Goal: Task Accomplishment & Management: Use online tool/utility

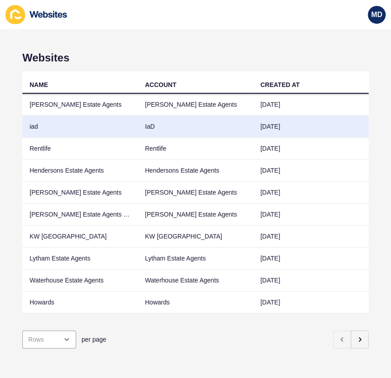
scroll to position [5, 0]
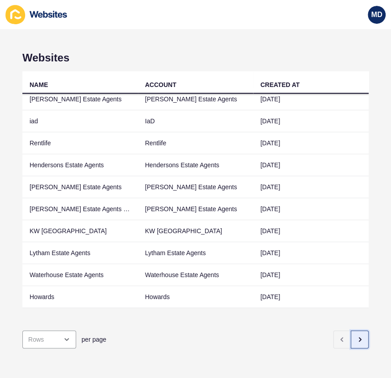
click at [352, 341] on button "button" at bounding box center [360, 339] width 18 height 18
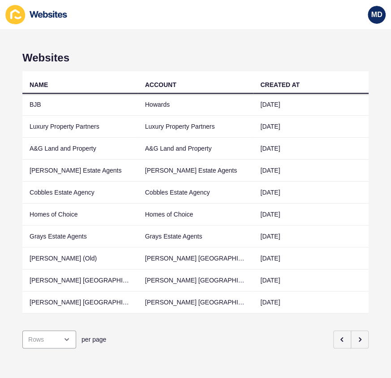
scroll to position [0, 0]
click at [359, 336] on button "button" at bounding box center [360, 339] width 18 height 18
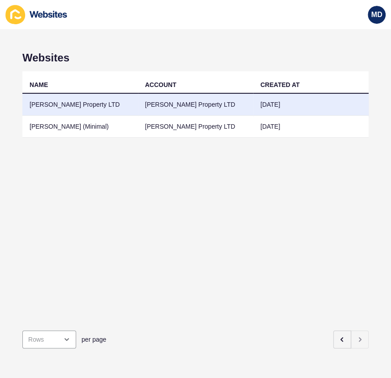
click at [90, 109] on td "[PERSON_NAME] Property LTD" at bounding box center [80, 105] width 116 height 22
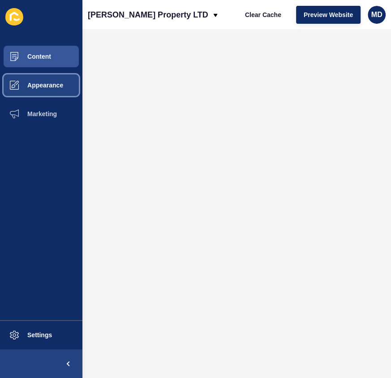
click at [43, 89] on button "Appearance" at bounding box center [41, 85] width 82 height 29
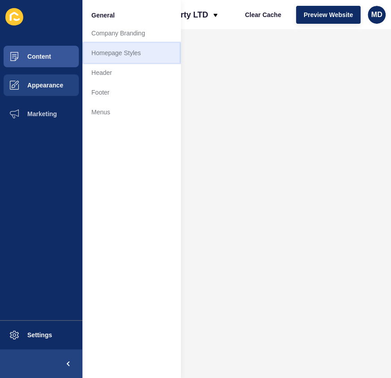
click at [132, 62] on link "Homepage Styles" at bounding box center [131, 53] width 99 height 20
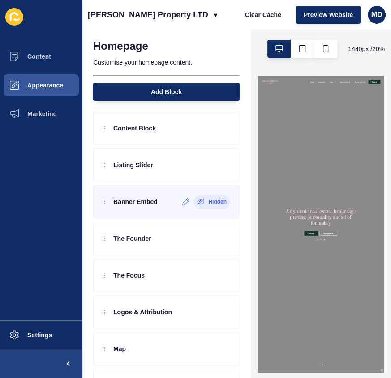
click at [198, 199] on icon at bounding box center [201, 201] width 7 height 5
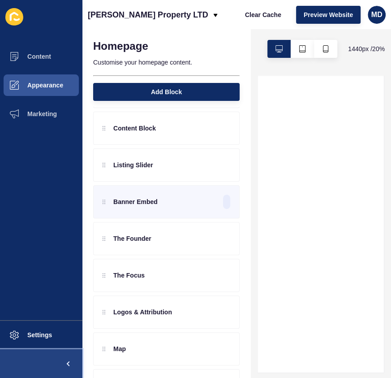
click at [74, 364] on span at bounding box center [68, 363] width 29 height 29
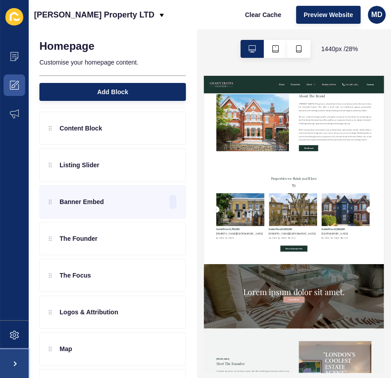
scroll to position [1100, 0]
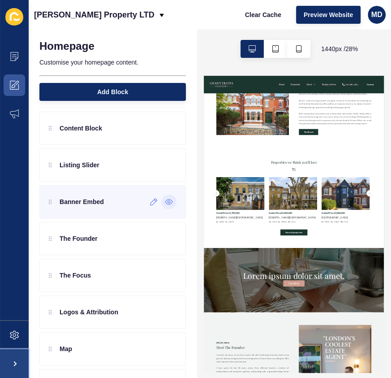
click at [166, 201] on icon at bounding box center [169, 201] width 8 height 7
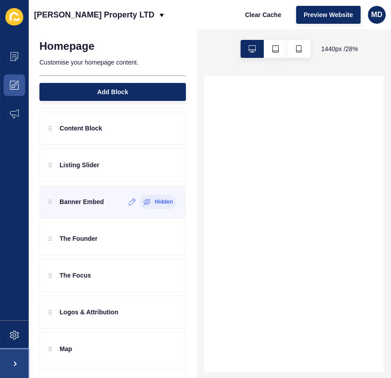
scroll to position [0, 0]
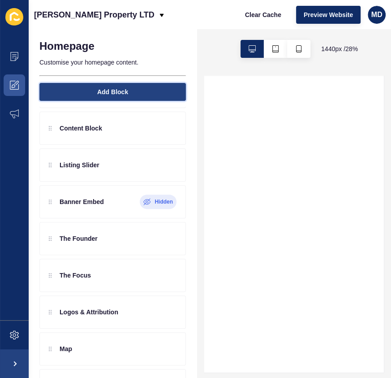
click at [113, 90] on span "Add Block" at bounding box center [112, 91] width 31 height 9
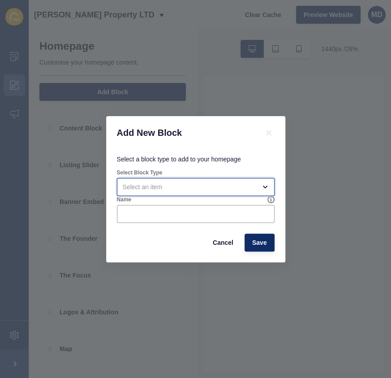
click at [158, 188] on div "open menu" at bounding box center [190, 186] width 134 height 9
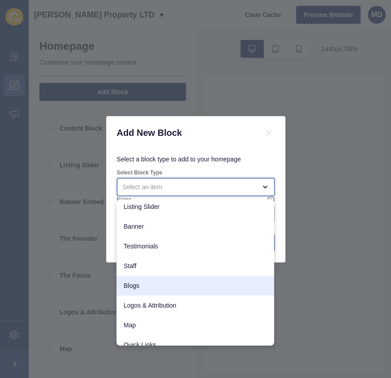
scroll to position [70, 0]
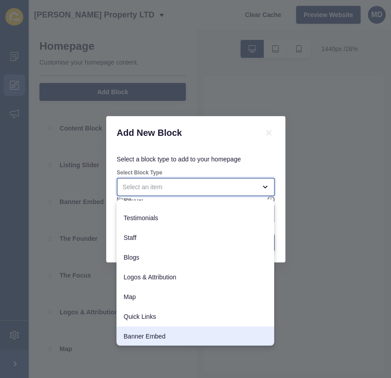
click at [160, 330] on div "Banner Embed" at bounding box center [196, 336] width 158 height 20
type input "Banner Embed"
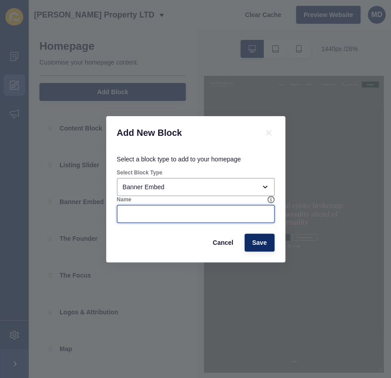
click at [135, 212] on input "Name" at bounding box center [196, 213] width 146 height 9
type input "Widget"
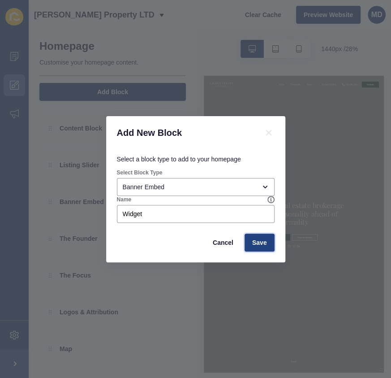
click at [262, 237] on button "Save" at bounding box center [260, 243] width 30 height 18
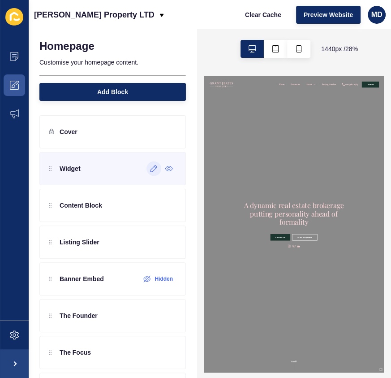
click at [150, 170] on icon at bounding box center [154, 168] width 8 height 7
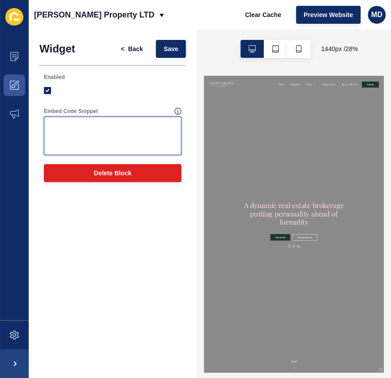
click at [86, 139] on textarea "Embed Code Snippet" at bounding box center [112, 136] width 135 height 36
paste textarea "<!-- MsgBoxx CSS --> <link href="[URL][DOMAIN_NAME]" rel="stylesheet"> <!-- Msg…"
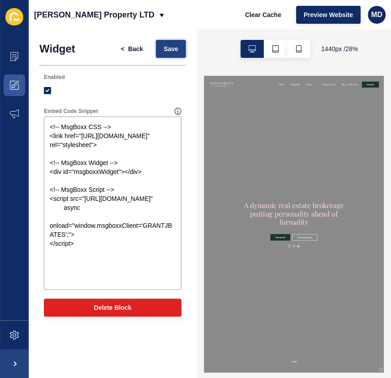
click at [167, 45] on span "Save" at bounding box center [171, 48] width 15 height 9
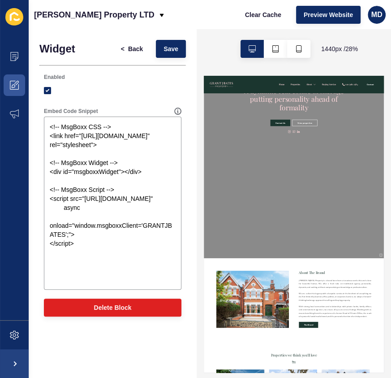
scroll to position [529, 0]
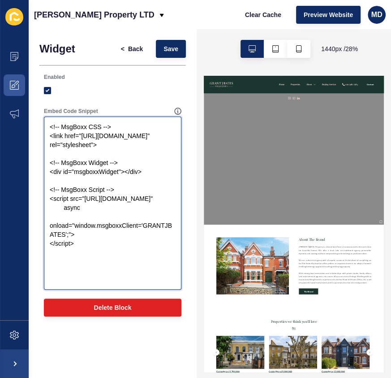
click at [152, 224] on textarea "<!-- MsgBoxx CSS --> <link href="[URL][DOMAIN_NAME]" rel="stylesheet"> <!-- Msg…" at bounding box center [112, 203] width 135 height 170
drag, startPoint x: 83, startPoint y: 271, endPoint x: 29, endPoint y: 199, distance: 89.6
click at [29, 199] on div "Widget < Back Save Enabled Embed Code Snippet <!-- MsgBoxx CSS --> <link href="…" at bounding box center [113, 180] width 168 height 303
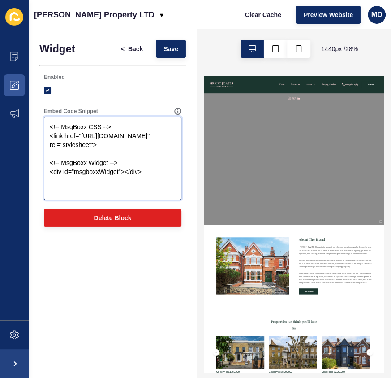
type textarea "<!-- MsgBoxx CSS --> <link href="[URL][DOMAIN_NAME]" rel="stylesheet"> <!-- Msg…"
click at [167, 39] on div "< Back Save" at bounding box center [150, 48] width 78 height 23
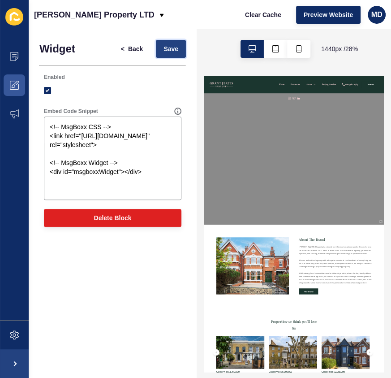
click at [175, 53] on button "Save" at bounding box center [171, 49] width 30 height 18
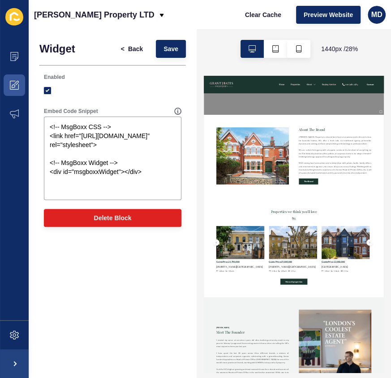
scroll to position [937, 0]
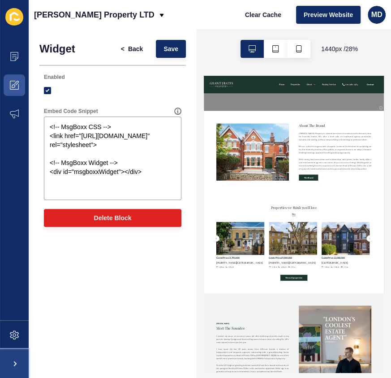
click at [16, 356] on span at bounding box center [14, 363] width 29 height 29
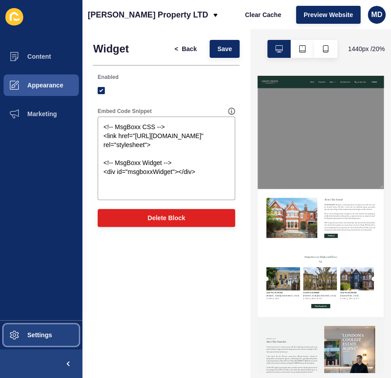
click at [36, 331] on span "Settings" at bounding box center [25, 334] width 53 height 7
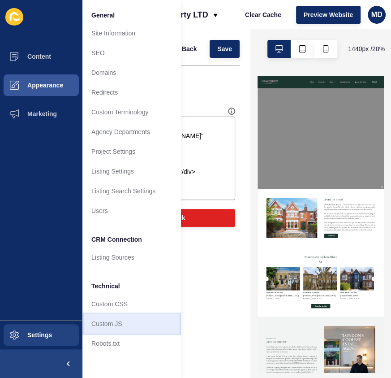
click at [126, 323] on link "Custom JS" at bounding box center [131, 324] width 99 height 20
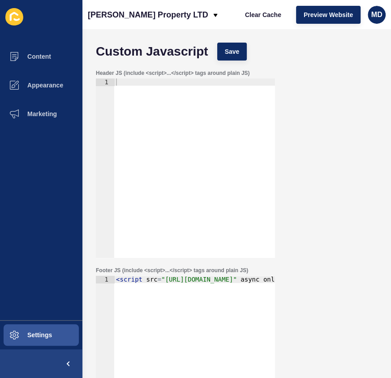
type textarea "<script src="[URL][DOMAIN_NAME]" async onload="window.msgboxxClient='9876543213…"
click at [156, 297] on div "< script src = "[URL][DOMAIN_NAME]" async onload = "window.msgboxxClient='98765…" at bounding box center [52, 369] width 445 height 187
click at [165, 281] on div "< script src = "[URL][DOMAIN_NAME]" async onload = "window.msgboxxClient='98765…" at bounding box center [52, 369] width 445 height 187
click at [192, 283] on div "< script src = "[URL][DOMAIN_NAME]" async onload = "window.msgboxxClient='98765…" at bounding box center [52, 369] width 445 height 187
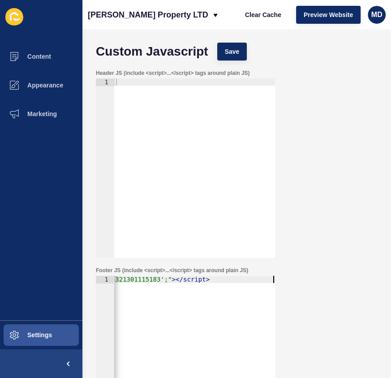
scroll to position [0, 0]
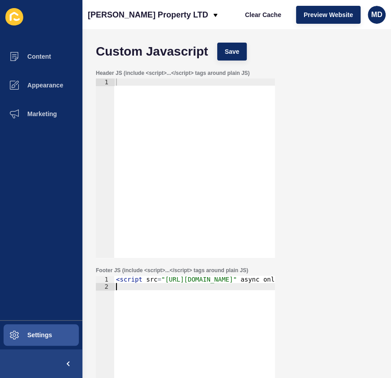
paste textarea "<script src= [URL]" async onload="window.msgboxxClient='GRANTJBATES';"></script>"
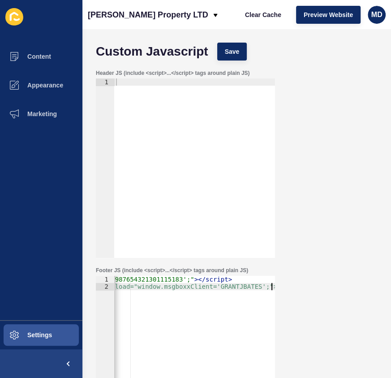
scroll to position [0, 261]
click at [229, 56] on button "Save" at bounding box center [232, 52] width 30 height 18
click at [285, 14] on button "Clear Cache" at bounding box center [264, 15] width 52 height 18
click at [313, 14] on span "Preview Website" at bounding box center [328, 14] width 49 height 9
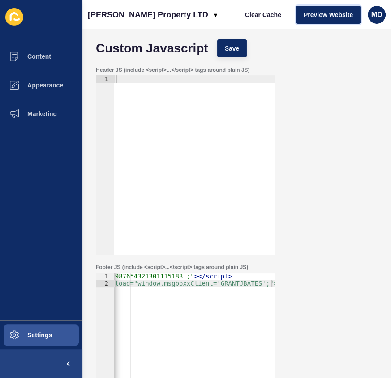
scroll to position [0, 0]
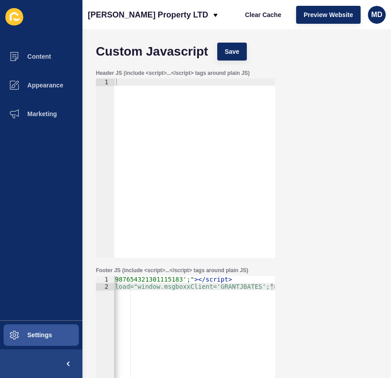
click at [137, 281] on div "< script src = "[URL][DOMAIN_NAME]" async onload = "window.msgboxxClient='98765…" at bounding box center [75, 369] width 445 height 187
type textarea "<script src="[URL][DOMAIN_NAME]" async onload="window.msgboxxClient='9876543213…"
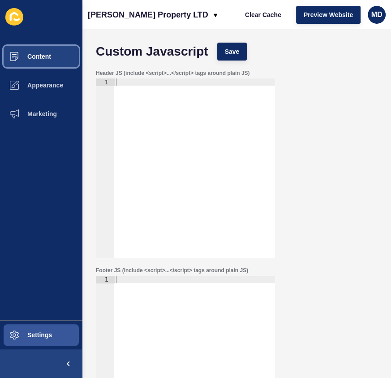
click at [48, 57] on span "Content" at bounding box center [25, 56] width 52 height 7
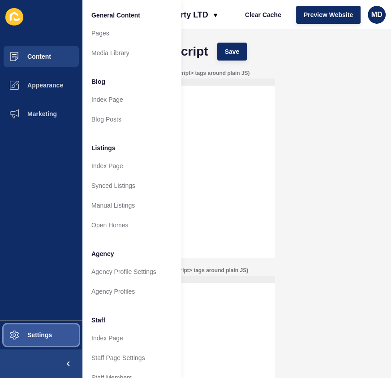
click at [36, 323] on button "Settings" at bounding box center [41, 334] width 82 height 29
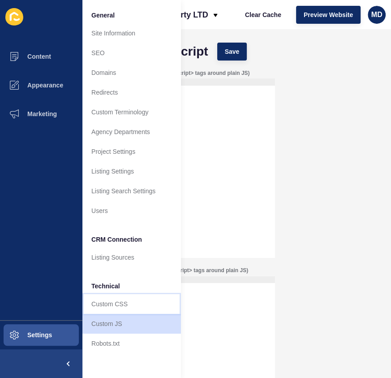
drag, startPoint x: 108, startPoint y: 302, endPoint x: 113, endPoint y: 289, distance: 13.8
click at [108, 303] on link "Custom CSS" at bounding box center [131, 304] width 99 height 20
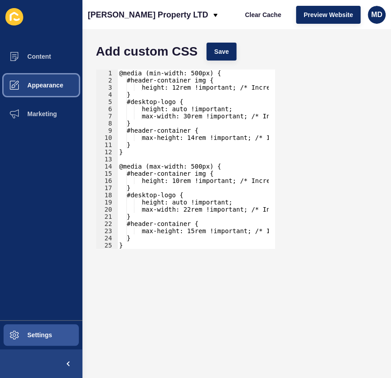
click at [39, 97] on button "Appearance" at bounding box center [41, 85] width 82 height 29
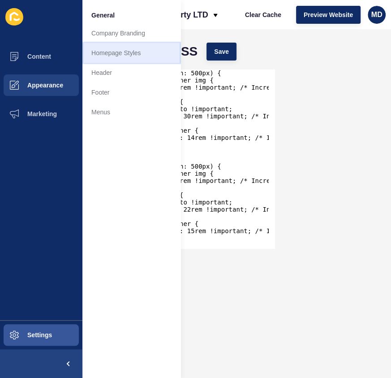
click at [130, 52] on link "Homepage Styles" at bounding box center [131, 53] width 99 height 20
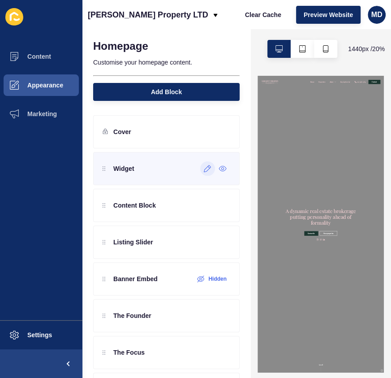
click at [204, 169] on icon at bounding box center [208, 168] width 8 height 7
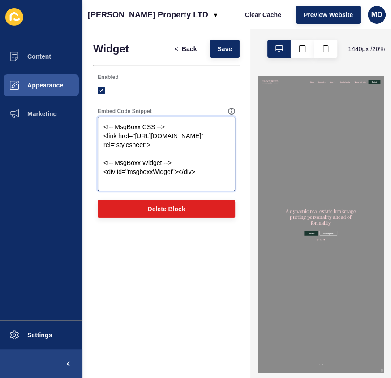
click at [168, 178] on textarea "<!-- MsgBoxx CSS --> <link href="[URL][DOMAIN_NAME]" rel="stylesheet"> <!-- Msg…" at bounding box center [166, 154] width 135 height 72
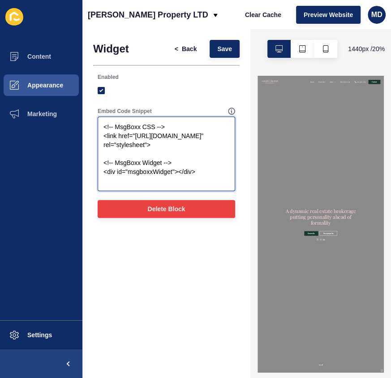
paste textarea "div id="msgboxxWidget"></div>"
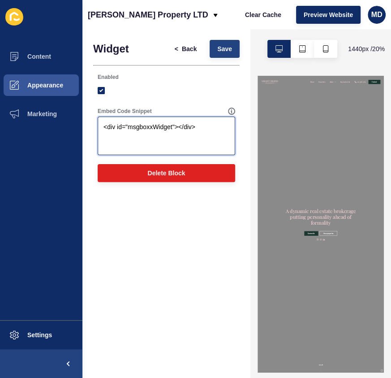
type textarea "<div id="msgboxxWidget"></div>"
click at [233, 48] on button "Save" at bounding box center [225, 49] width 30 height 18
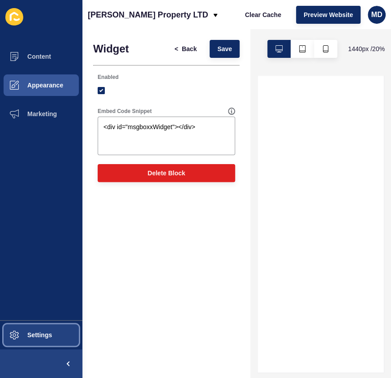
click at [39, 339] on button "Settings" at bounding box center [41, 334] width 82 height 29
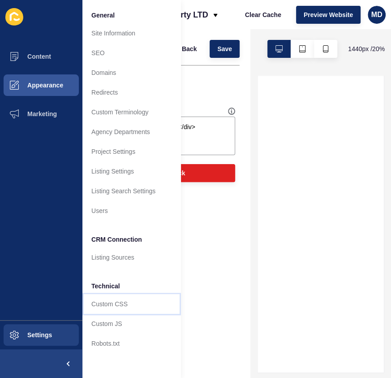
drag, startPoint x: 119, startPoint y: 303, endPoint x: 118, endPoint y: 221, distance: 81.6
click at [120, 302] on link "Custom CSS" at bounding box center [131, 304] width 99 height 20
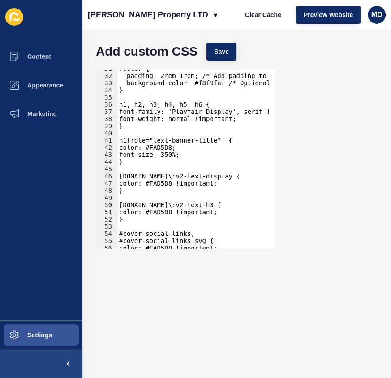
scroll to position [329, 0]
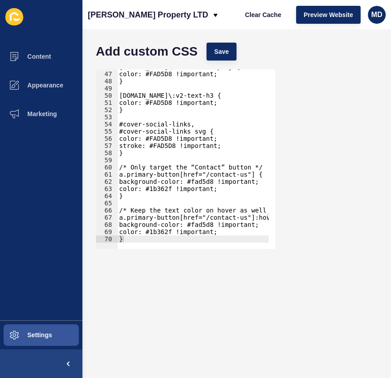
type textarea "}"
click at [157, 235] on div "[DOMAIN_NAME]\:v2-text-display { color: #FAD5D8 !important; } [DOMAIN_NAME]\:v2…" at bounding box center [279, 156] width 325 height 187
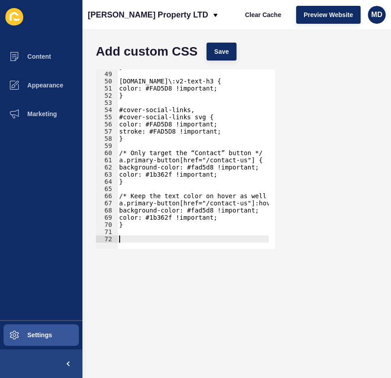
paste textarea
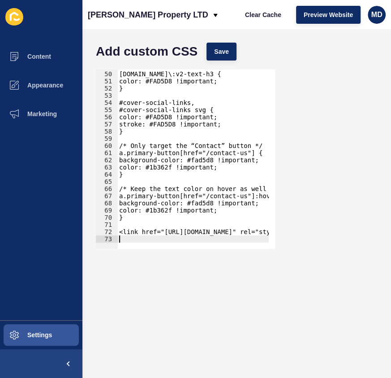
scroll to position [350, 0]
click at [234, 47] on button "Save" at bounding box center [222, 52] width 30 height 18
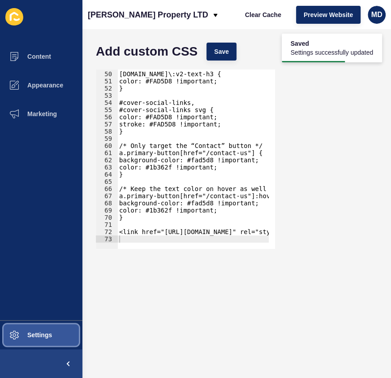
click at [38, 334] on span "Settings" at bounding box center [25, 334] width 53 height 7
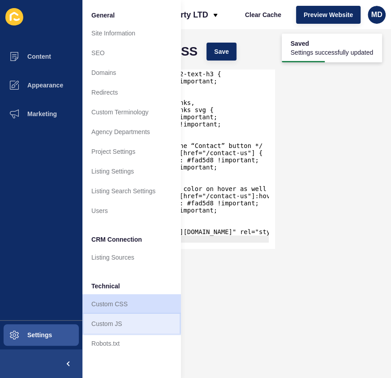
click at [107, 323] on link "Custom JS" at bounding box center [131, 324] width 99 height 20
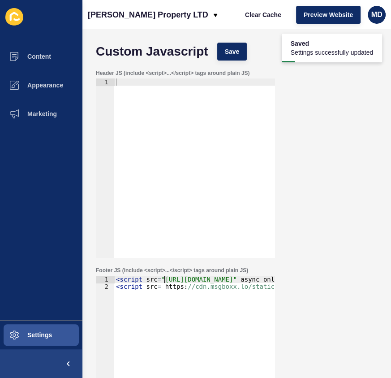
click at [166, 281] on div "< script src = "[URL][DOMAIN_NAME]" async onload = "window.msgboxxClient='98765…" at bounding box center [336, 369] width 445 height 187
type textarea "<script src="[URL][DOMAIN_NAME]" async onload="window.msgboxxClient='9876543213…"
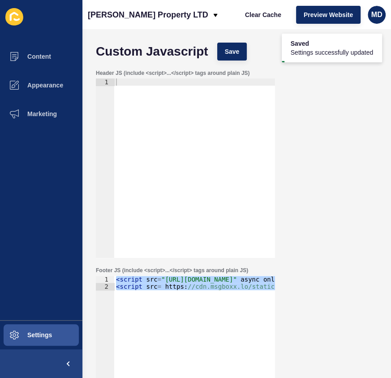
paste textarea
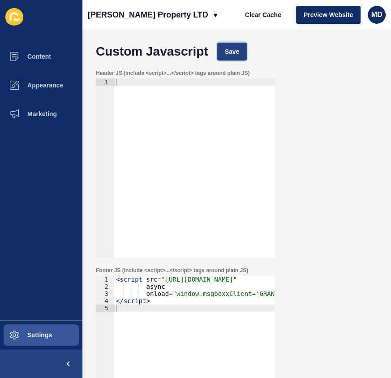
click at [233, 53] on span "Save" at bounding box center [232, 51] width 15 height 9
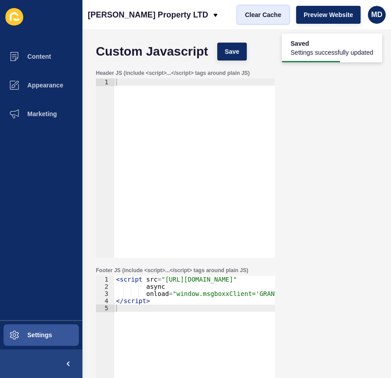
click at [264, 10] on span "Clear Cache" at bounding box center [263, 14] width 36 height 9
